Goal: Information Seeking & Learning: Learn about a topic

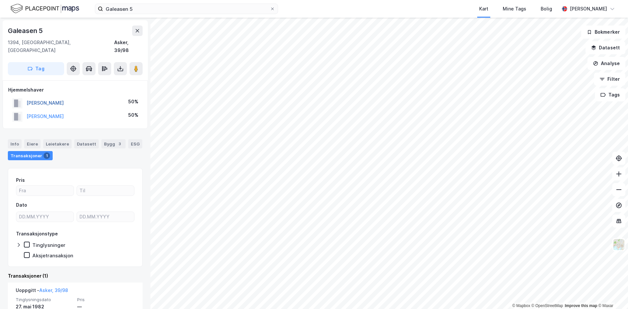
click at [0, 0] on button "[PERSON_NAME]" at bounding box center [0, 0] width 0 height 0
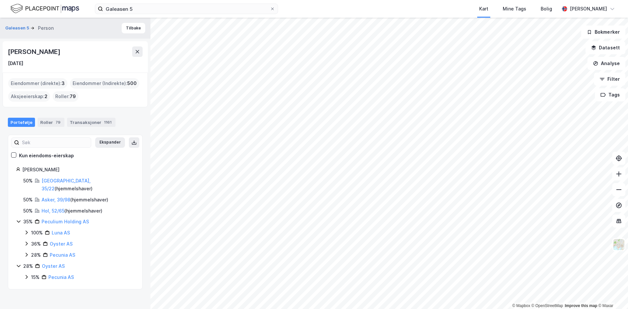
click at [39, 82] on div "Eiendommer (direkte) : 3" at bounding box center [37, 83] width 59 height 10
click at [49, 208] on link "Hol, 52/65" at bounding box center [53, 211] width 23 height 6
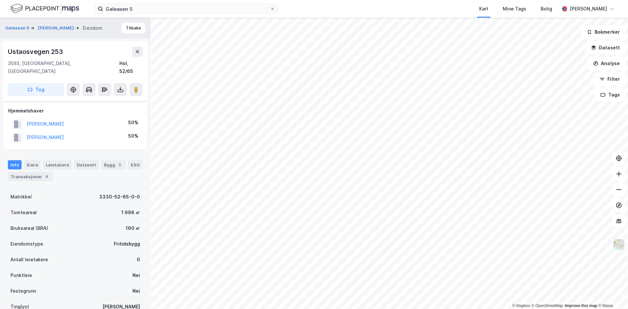
scroll to position [53, 0]
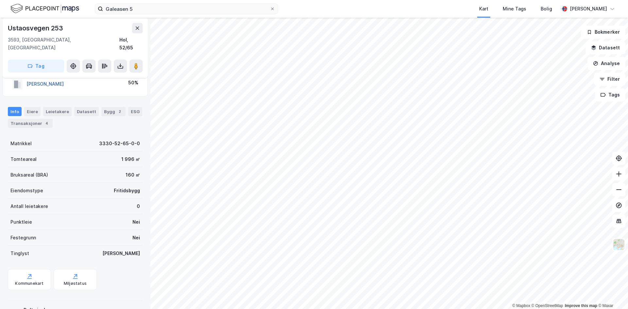
click at [0, 0] on button "[PERSON_NAME]" at bounding box center [0, 0] width 0 height 0
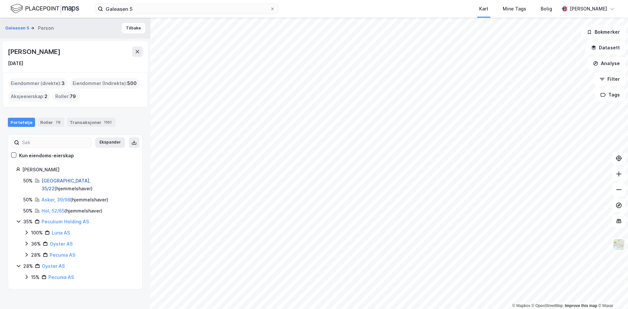
click at [47, 182] on link "[GEOGRAPHIC_DATA], 35/22" at bounding box center [66, 184] width 49 height 13
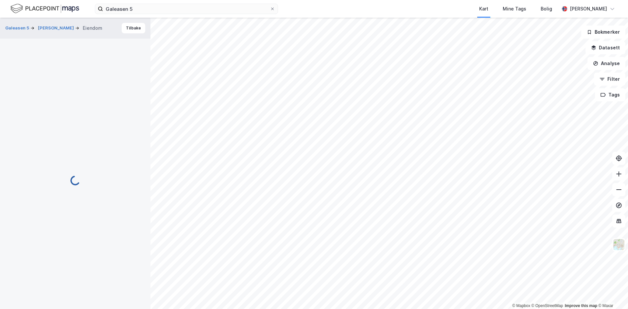
scroll to position [53, 0]
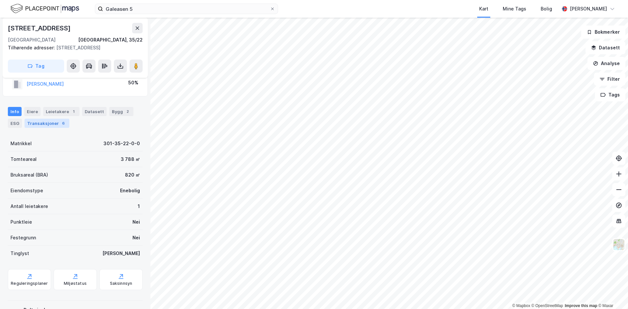
click at [52, 126] on div "Transaksjoner 6" at bounding box center [47, 123] width 45 height 9
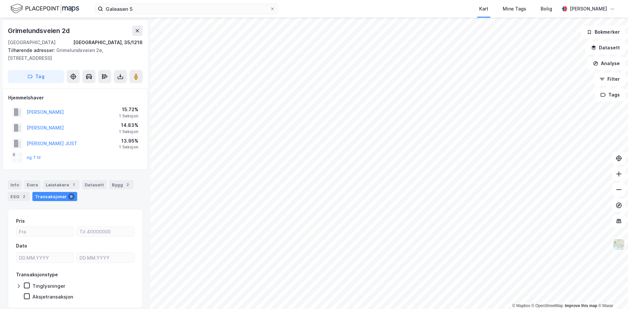
click at [40, 158] on div "og 7 til" at bounding box center [75, 157] width 134 height 13
click at [0, 0] on button "og 7 til" at bounding box center [0, 0] width 0 height 0
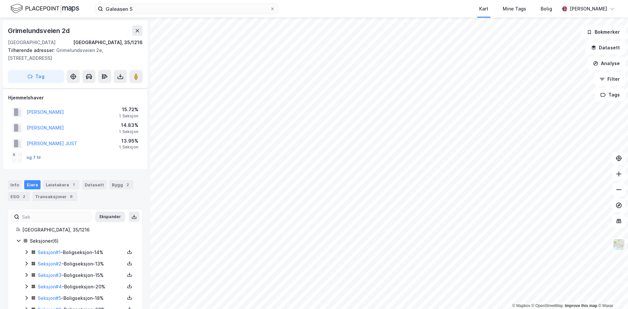
scroll to position [21, 0]
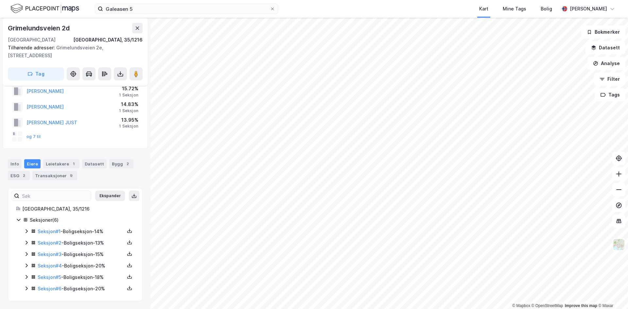
click at [21, 136] on div at bounding box center [20, 134] width 5 height 5
click at [0, 0] on button "og 7 til" at bounding box center [0, 0] width 0 height 0
click at [53, 231] on link "Seksjon # 1" at bounding box center [49, 232] width 23 height 6
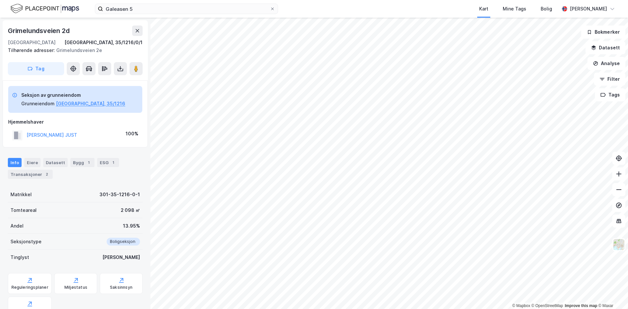
scroll to position [21, 0]
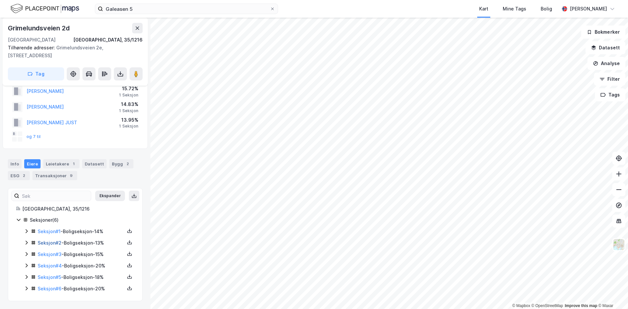
click at [55, 245] on link "Seksjon # 2" at bounding box center [50, 243] width 24 height 6
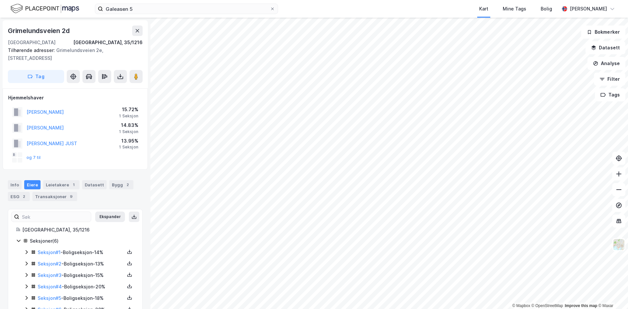
scroll to position [21, 0]
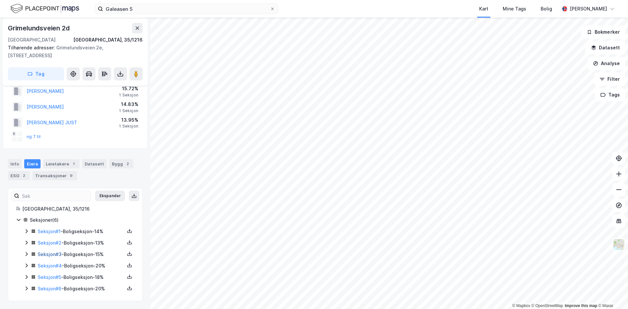
click at [57, 253] on link "Seksjon # 3" at bounding box center [50, 255] width 24 height 6
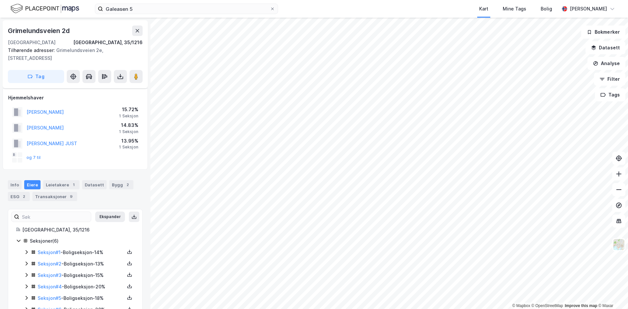
scroll to position [21, 0]
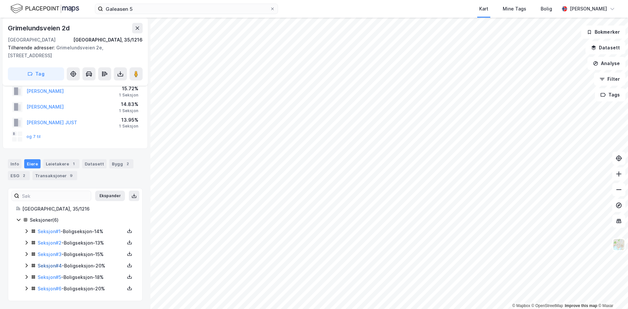
click at [53, 268] on link "Seksjon # 4" at bounding box center [50, 266] width 24 height 6
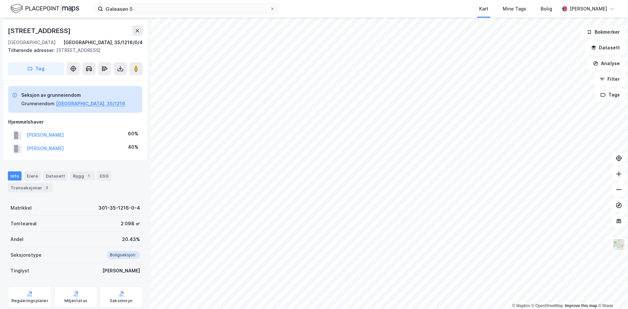
scroll to position [21, 0]
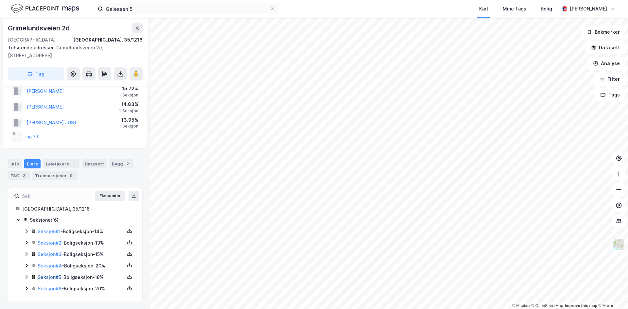
click at [50, 276] on link "Seksjon # 5" at bounding box center [50, 277] width 24 height 6
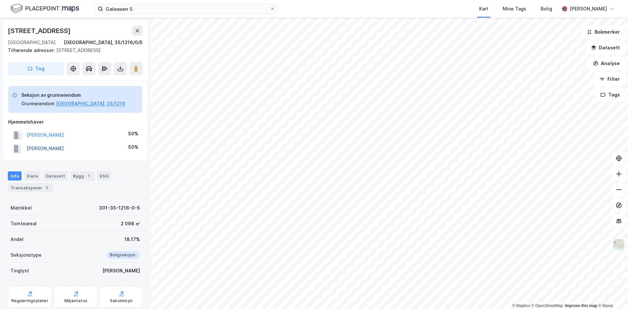
click at [0, 0] on button "[PERSON_NAME]" at bounding box center [0, 0] width 0 height 0
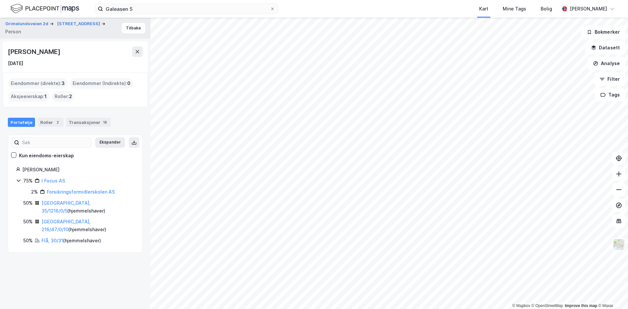
click at [37, 80] on div "Eiendommer (direkte) : 3" at bounding box center [37, 83] width 59 height 10
click at [60, 203] on link "[GEOGRAPHIC_DATA], 35/1216/0/5" at bounding box center [66, 206] width 49 height 13
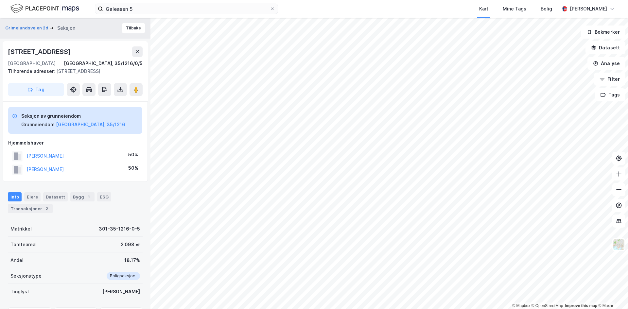
scroll to position [21, 0]
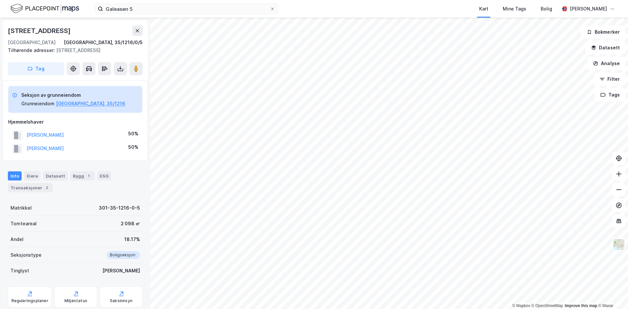
click at [47, 145] on div "[PERSON_NAME]" at bounding box center [44, 149] width 37 height 8
click at [0, 0] on button "[PERSON_NAME]" at bounding box center [0, 0] width 0 height 0
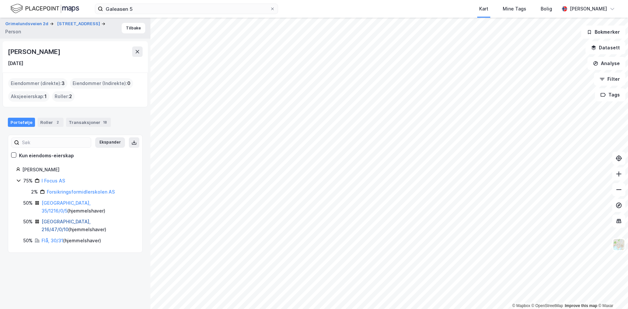
click at [57, 219] on link "[GEOGRAPHIC_DATA], 216/47/0/10" at bounding box center [66, 225] width 49 height 13
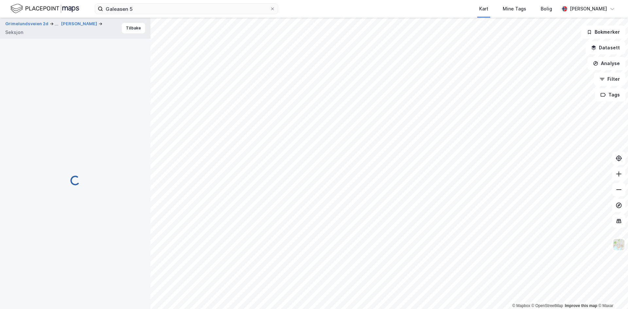
scroll to position [21, 0]
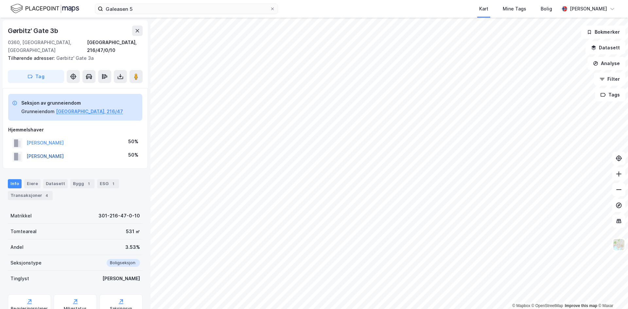
click at [0, 0] on button "[PERSON_NAME]" at bounding box center [0, 0] width 0 height 0
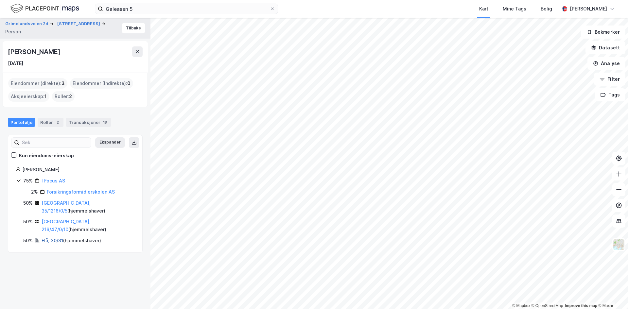
click at [54, 238] on link "Flå, 30/31" at bounding box center [53, 241] width 22 height 6
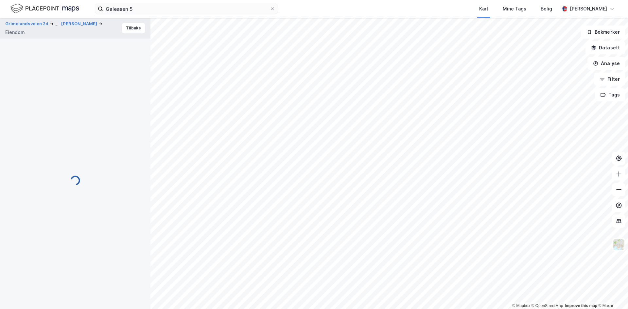
scroll to position [21, 0]
